Goal: Transaction & Acquisition: Purchase product/service

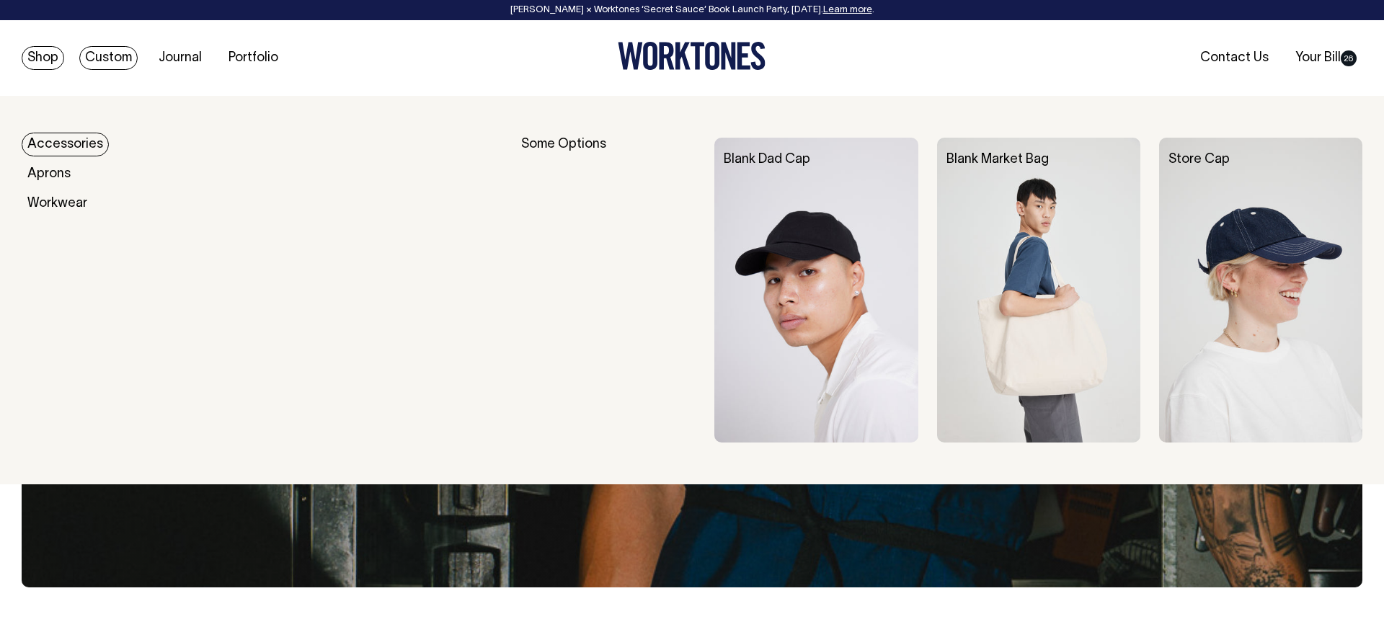
drag, startPoint x: 30, startPoint y: 56, endPoint x: 110, endPoint y: 64, distance: 80.4
click at [30, 56] on link "Shop" at bounding box center [43, 58] width 43 height 24
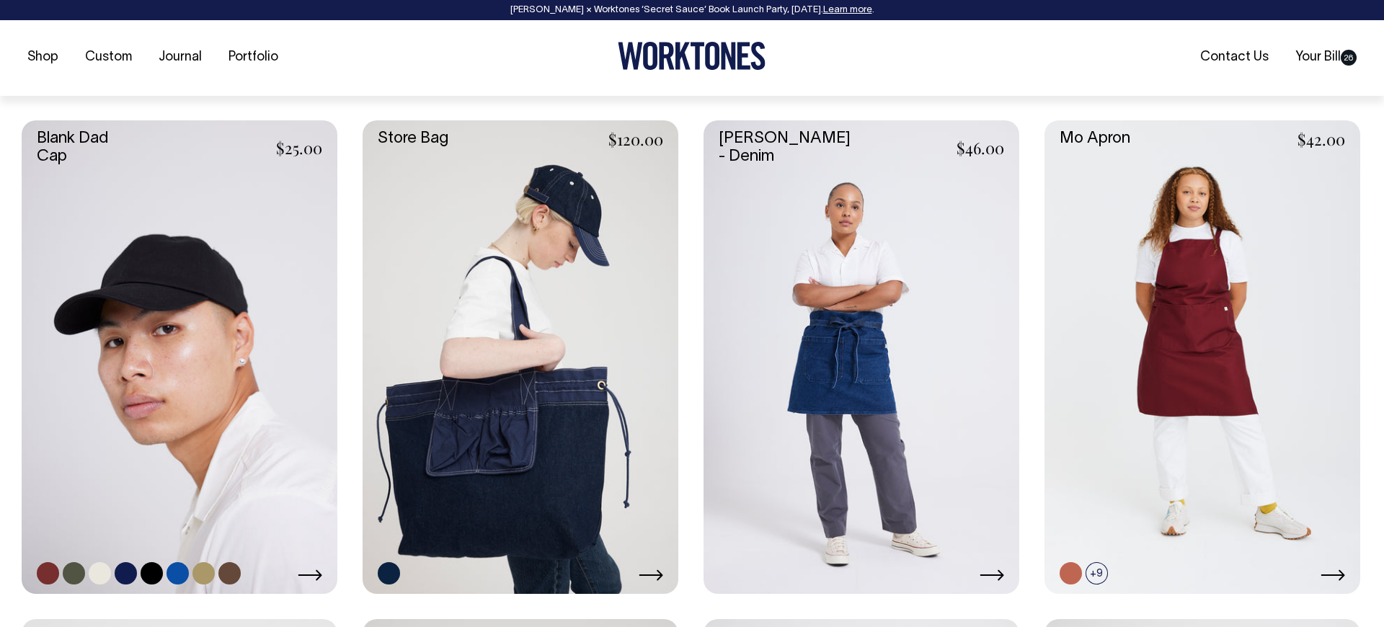
click at [152, 336] on link at bounding box center [180, 357] width 316 height 474
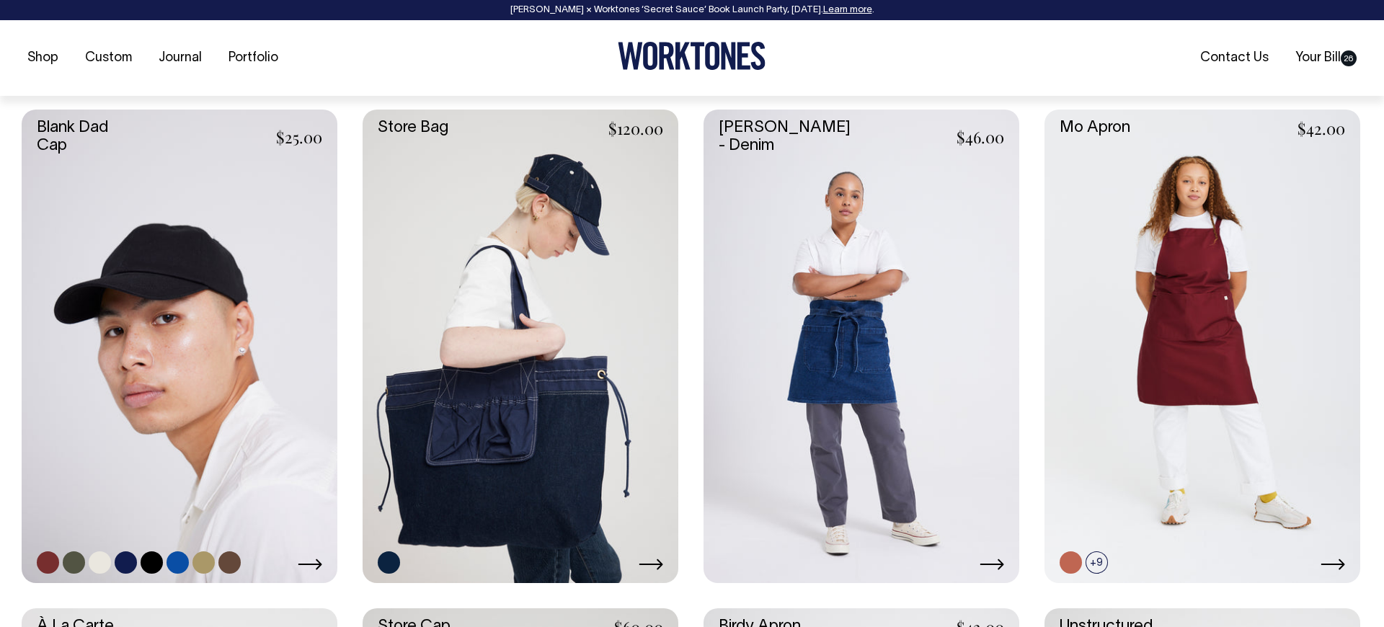
scroll to position [609, 0]
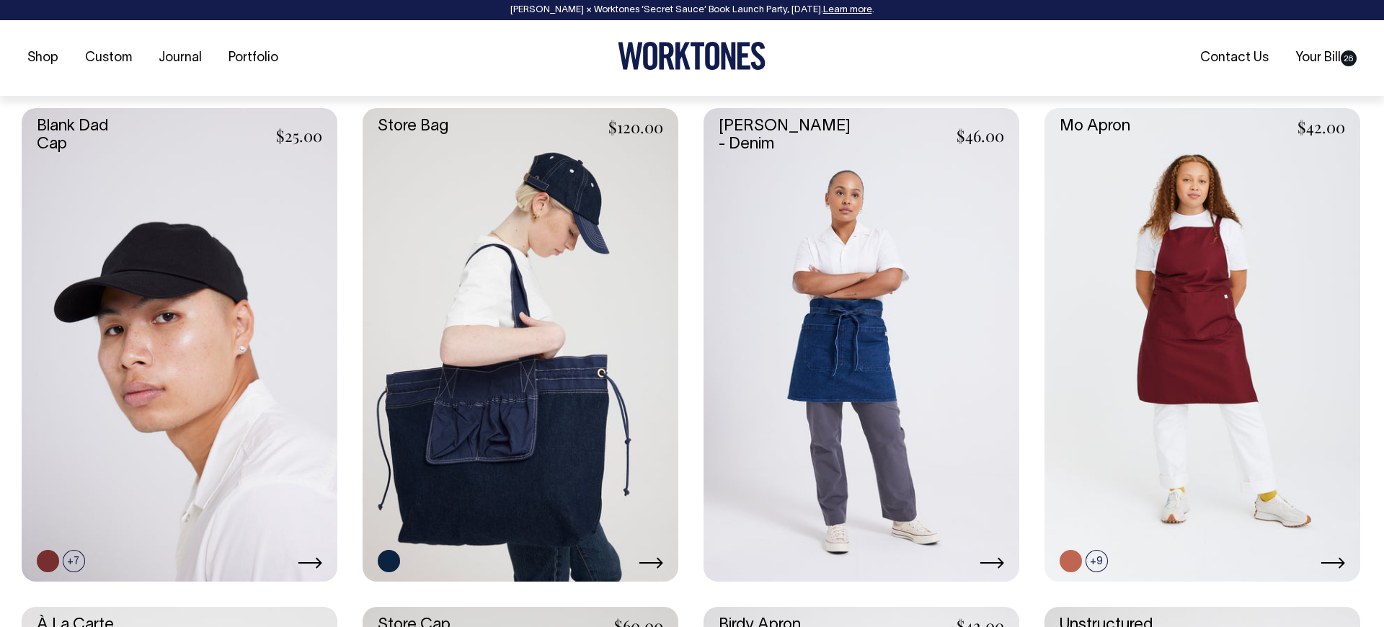
drag, startPoint x: 487, startPoint y: 258, endPoint x: 590, endPoint y: 261, distance: 102.4
click at [487, 258] on link at bounding box center [521, 345] width 316 height 474
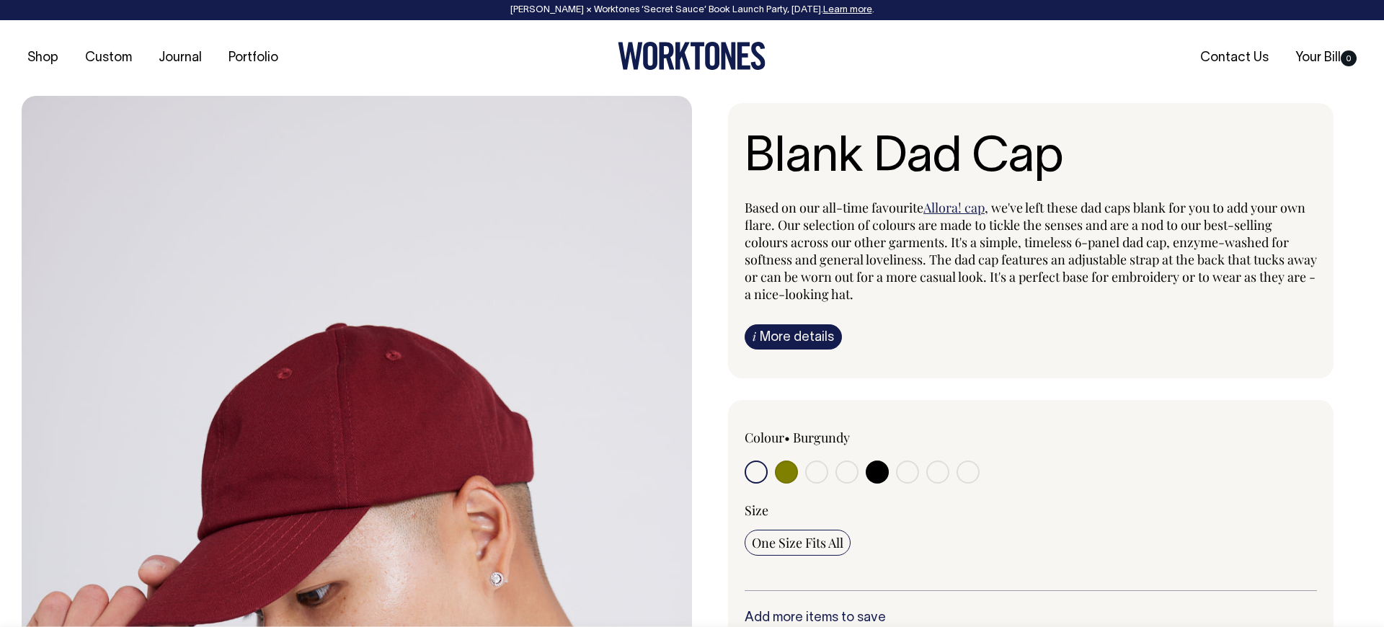
radio input "true"
